Goal: Task Accomplishment & Management: Manage account settings

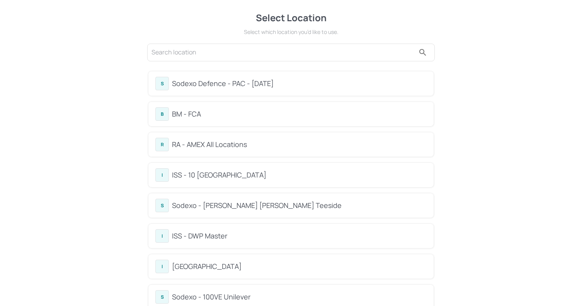
click at [179, 107] on div "B BM - FCA" at bounding box center [290, 114] width 271 height 14
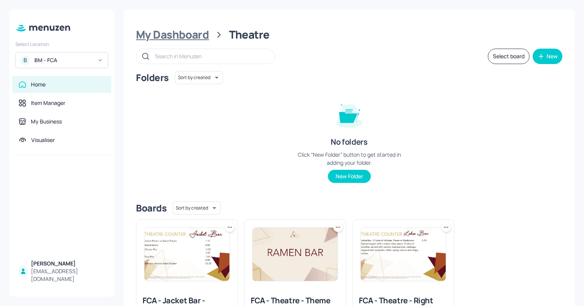
click at [191, 30] on div "My Dashboard" at bounding box center [172, 35] width 73 height 14
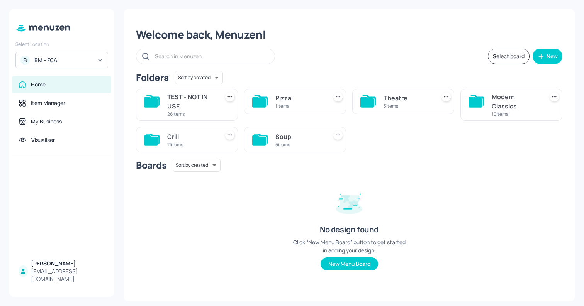
click at [491, 101] on div "Modern Classics 10 items" at bounding box center [511, 105] width 102 height 32
click at [499, 100] on div "Modern Classics" at bounding box center [516, 101] width 49 height 19
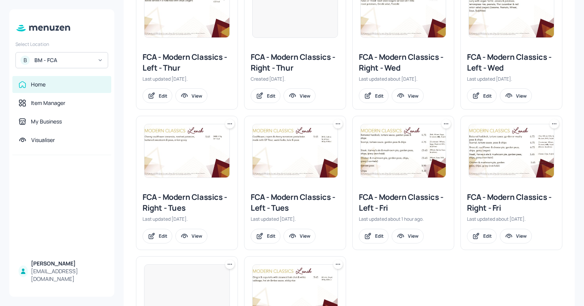
scroll to position [244, 0]
click at [521, 239] on div "View" at bounding box center [521, 235] width 11 height 7
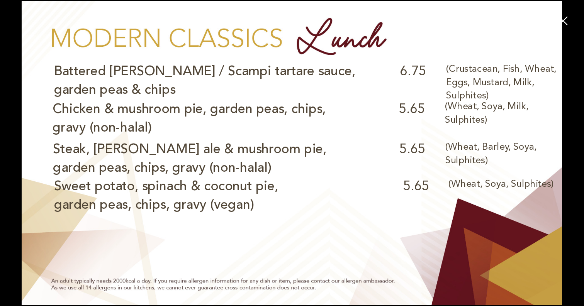
click at [561, 19] on icon "button" at bounding box center [563, 21] width 9 height 9
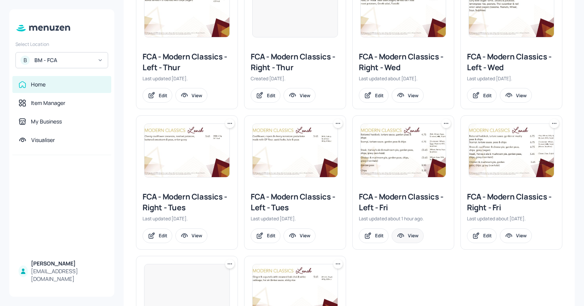
click at [412, 239] on div "View" at bounding box center [413, 235] width 11 height 7
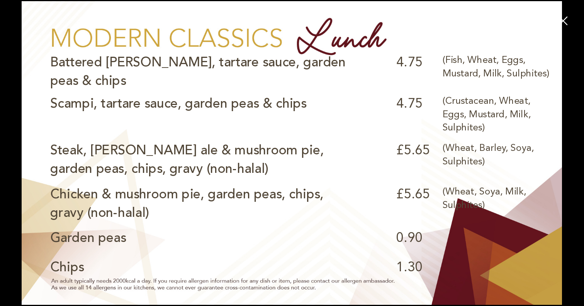
click at [560, 22] on icon "button" at bounding box center [563, 21] width 14 height 14
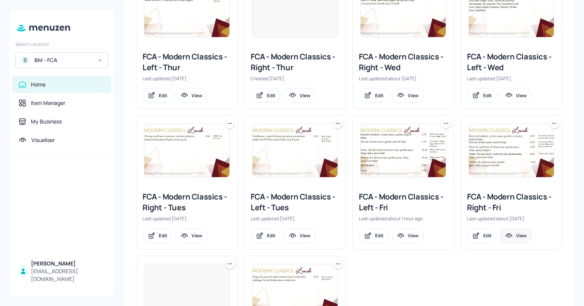
click at [523, 236] on div "View" at bounding box center [521, 235] width 11 height 7
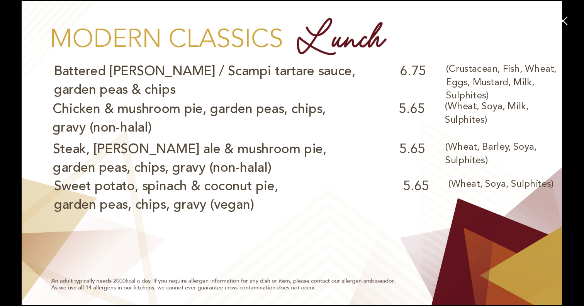
click at [560, 22] on icon "button" at bounding box center [563, 21] width 14 height 14
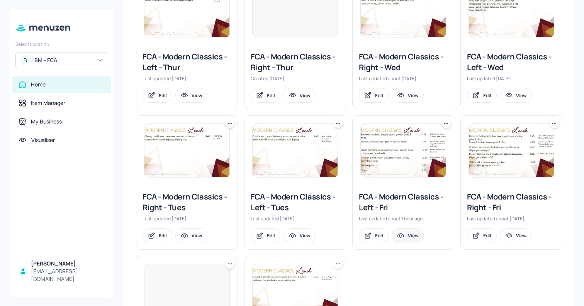
click at [412, 238] on div "View" at bounding box center [413, 235] width 11 height 7
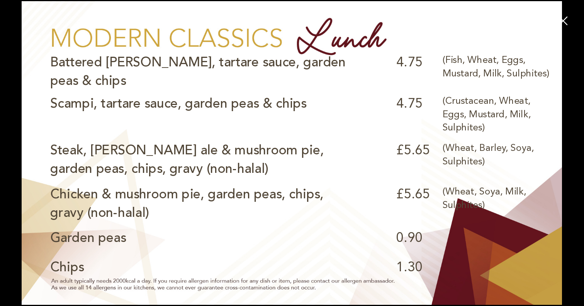
click at [561, 18] on icon "button" at bounding box center [563, 21] width 9 height 9
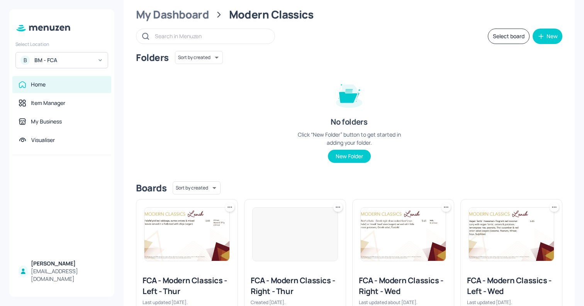
scroll to position [0, 0]
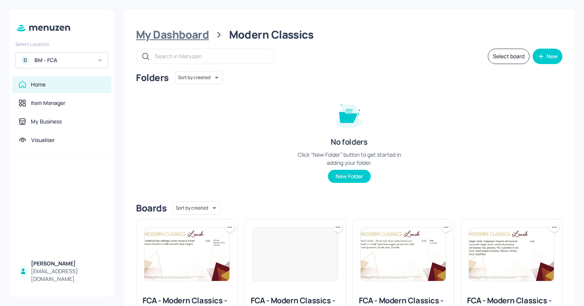
click at [146, 36] on div "My Dashboard" at bounding box center [172, 35] width 73 height 14
